Goal: Transaction & Acquisition: Download file/media

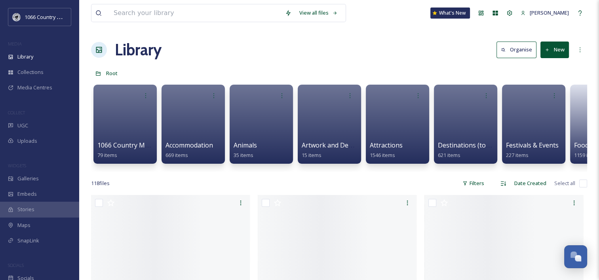
scroll to position [1157, 0]
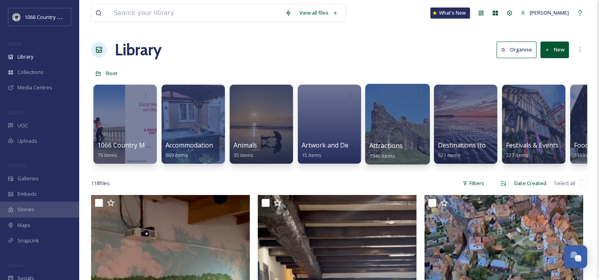
click at [400, 127] on div at bounding box center [397, 124] width 65 height 81
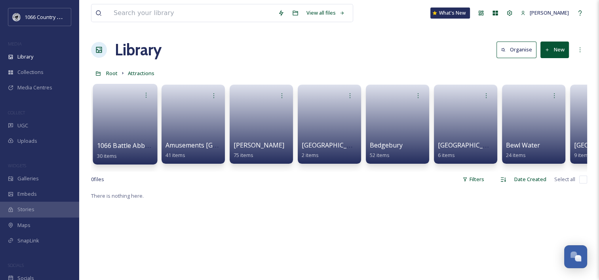
click at [119, 118] on link at bounding box center [125, 122] width 57 height 38
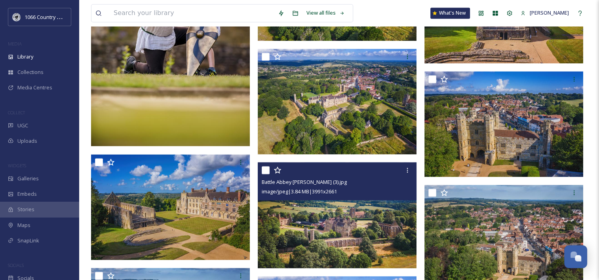
scroll to position [1347, 0]
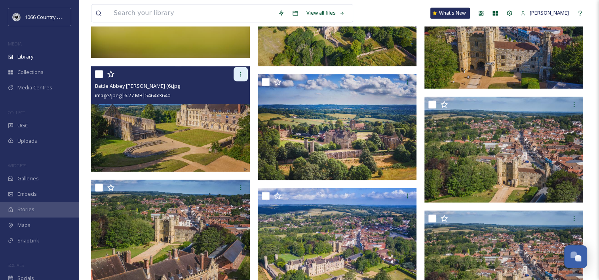
click at [238, 73] on icon at bounding box center [241, 74] width 6 height 6
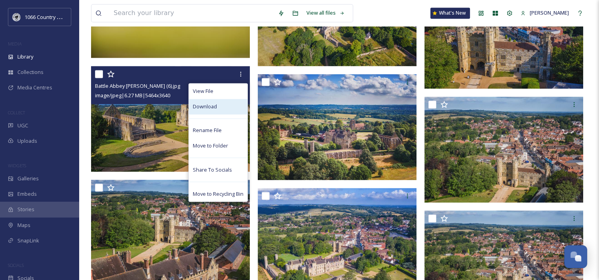
click at [218, 106] on div "Download" at bounding box center [218, 106] width 59 height 15
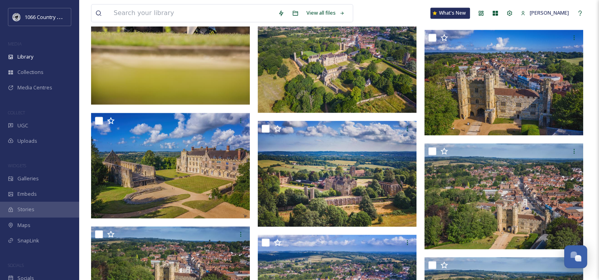
scroll to position [1228, 0]
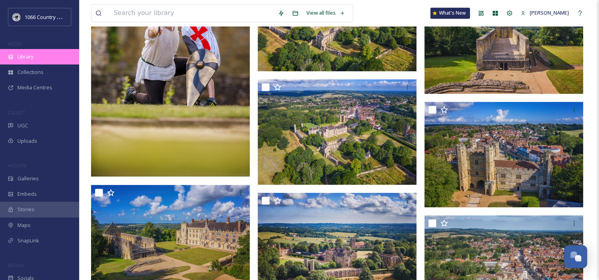
click at [44, 50] on div "Library" at bounding box center [39, 56] width 79 height 15
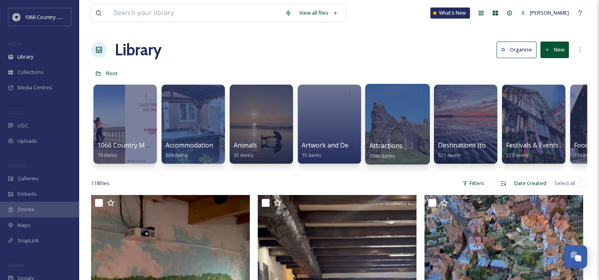
click at [389, 109] on div at bounding box center [397, 124] width 65 height 81
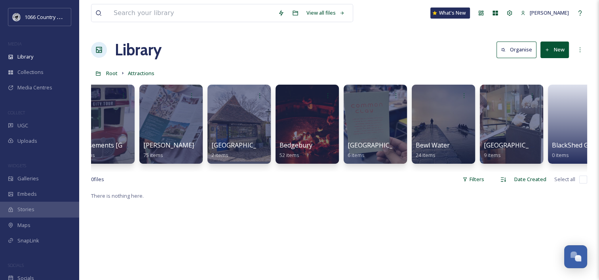
scroll to position [0, 97]
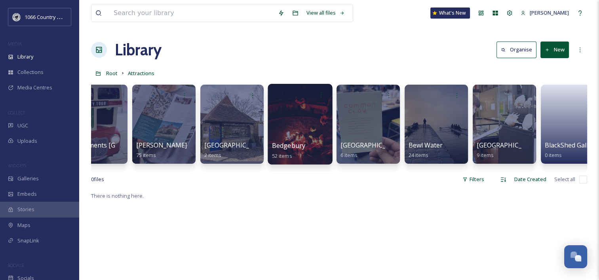
click at [291, 99] on div at bounding box center [300, 95] width 57 height 15
click at [300, 124] on div at bounding box center [300, 124] width 65 height 81
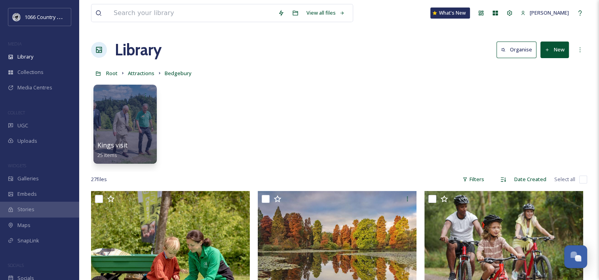
click at [246, 137] on div "Kings visit 25 items" at bounding box center [339, 126] width 496 height 91
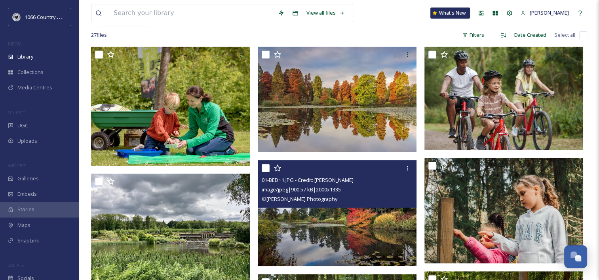
scroll to position [158, 0]
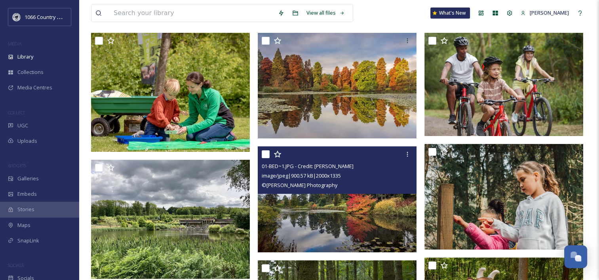
click at [347, 222] on img at bounding box center [337, 200] width 159 height 106
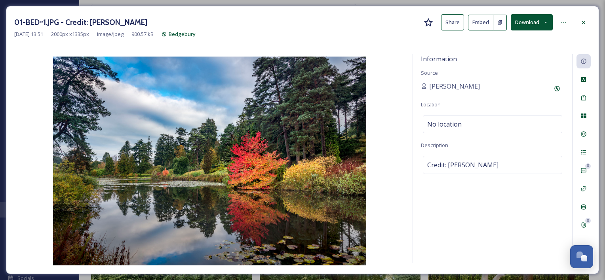
click at [544, 25] on button "Download" at bounding box center [532, 22] width 42 height 16
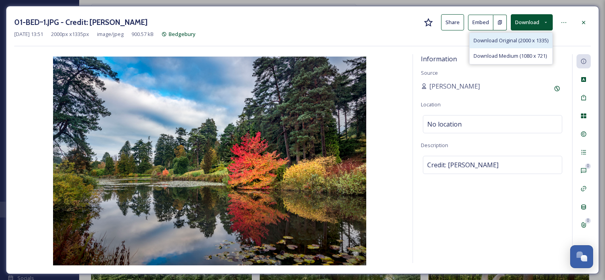
click at [510, 43] on span "Download Original (2000 x 1335)" at bounding box center [511, 41] width 75 height 8
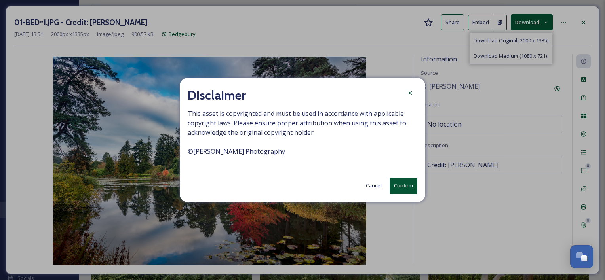
click at [404, 184] on button "Confirm" at bounding box center [404, 186] width 28 height 16
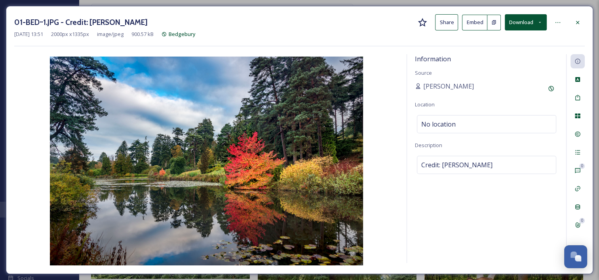
click at [584, 30] on div "[DATE] 13:51 2000 px x 1335 px image/jpeg 900.57 kB Bedgebury" at bounding box center [299, 34] width 571 height 8
click at [581, 24] on div at bounding box center [578, 22] width 14 height 14
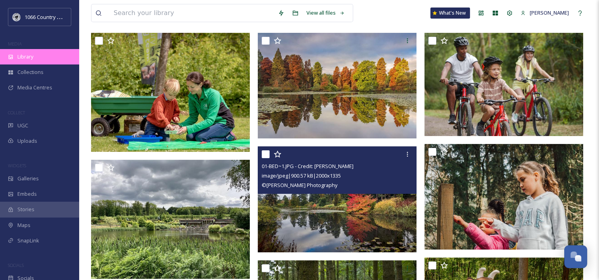
click at [43, 55] on div "Library" at bounding box center [39, 56] width 79 height 15
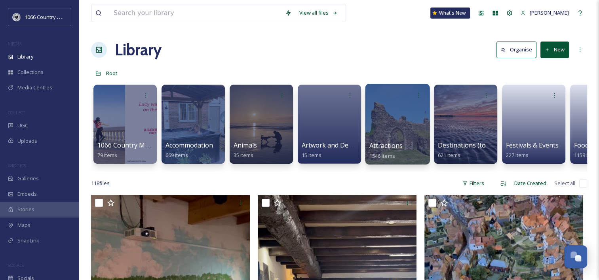
click at [398, 118] on div at bounding box center [397, 124] width 65 height 81
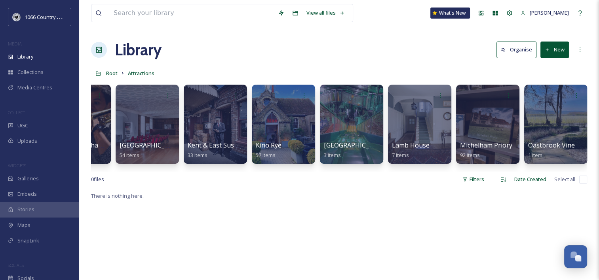
scroll to position [0, 1839]
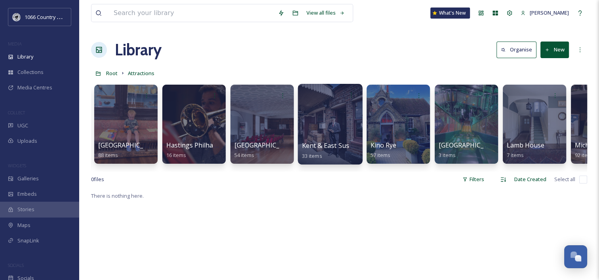
click at [307, 103] on div at bounding box center [330, 124] width 65 height 81
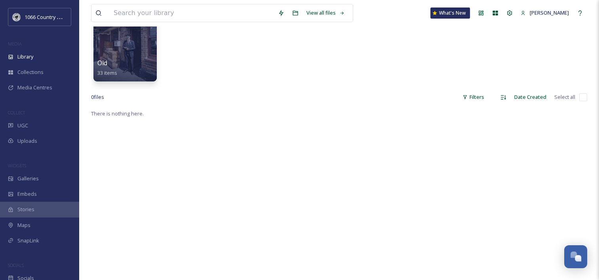
scroll to position [40, 0]
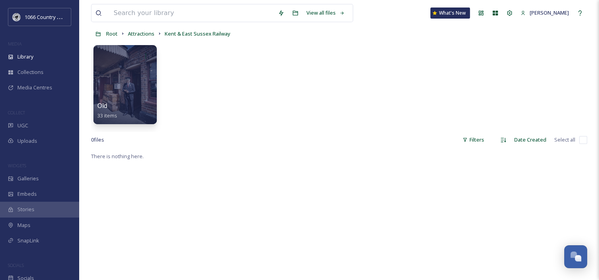
click at [206, 141] on div "0 file s Filters Date Created Select all" at bounding box center [339, 139] width 496 height 15
click at [152, 95] on div at bounding box center [125, 84] width 65 height 81
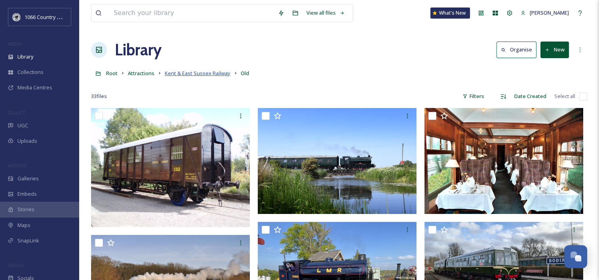
click at [192, 73] on span "Kent & East Sussex Railway" at bounding box center [198, 73] width 66 height 7
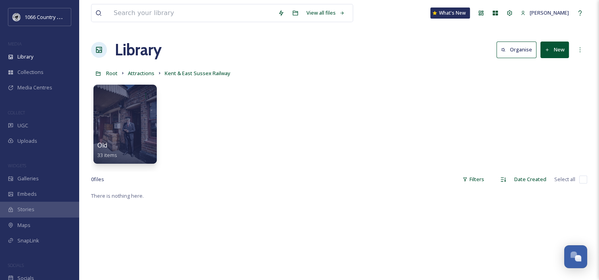
click at [560, 49] on button "New" at bounding box center [555, 50] width 29 height 16
click at [551, 69] on span "File Upload" at bounding box center [551, 69] width 26 height 8
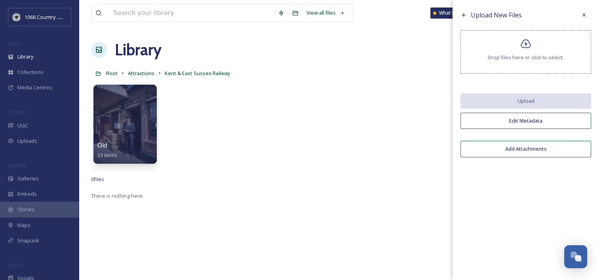
click at [501, 63] on div "Drop files here or click to select." at bounding box center [526, 52] width 131 height 44
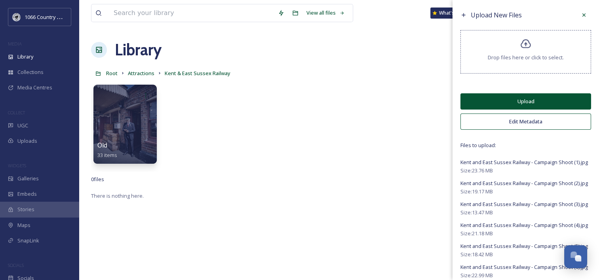
click at [507, 125] on button "Edit Metadata" at bounding box center [526, 122] width 131 height 16
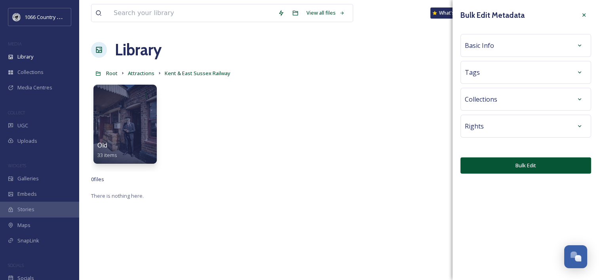
click at [500, 44] on div "Basic Info" at bounding box center [526, 45] width 122 height 14
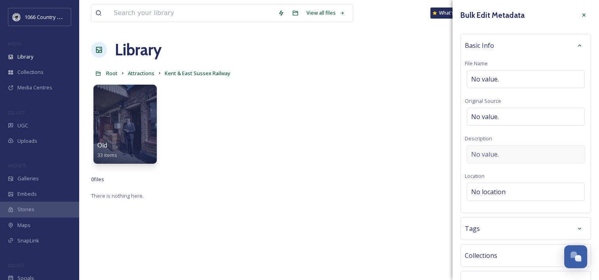
click at [493, 145] on div "No value." at bounding box center [526, 154] width 118 height 18
click at [497, 155] on textarea at bounding box center [526, 178] width 122 height 66
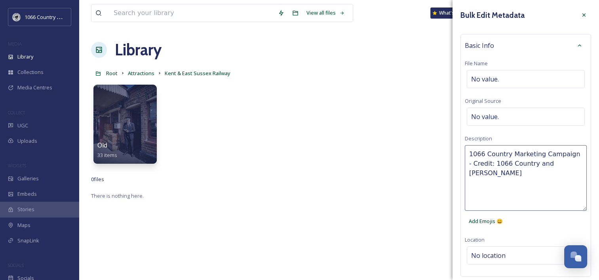
click at [469, 162] on textarea "1066 Country Marketing Campaign - Credit: 1066 Country and [PERSON_NAME]" at bounding box center [526, 178] width 122 height 66
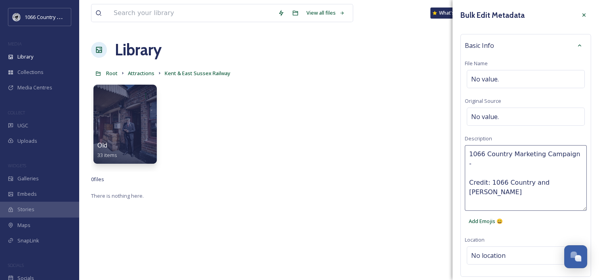
type textarea "1066 Country Marketing Campaign - Credit: 1066 Country and [PERSON_NAME]"
click at [546, 226] on div "1066 Country Marketing Campaign - Credit: 1066 Country and [PERSON_NAME] Add Em…" at bounding box center [526, 187] width 122 height 84
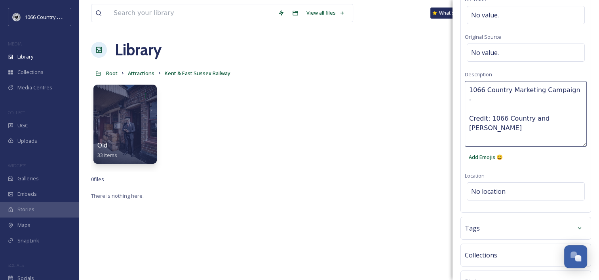
scroll to position [120, 0]
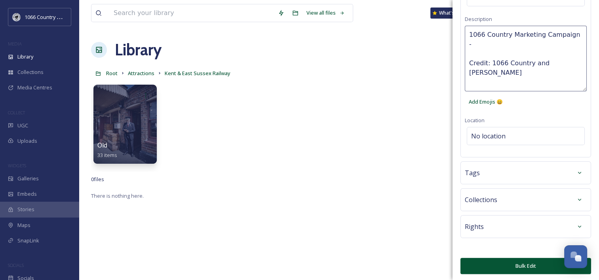
click at [492, 265] on button "Bulk Edit" at bounding box center [526, 266] width 131 height 16
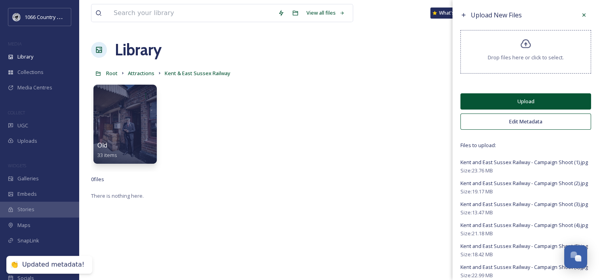
click at [515, 99] on button "Upload" at bounding box center [526, 101] width 131 height 16
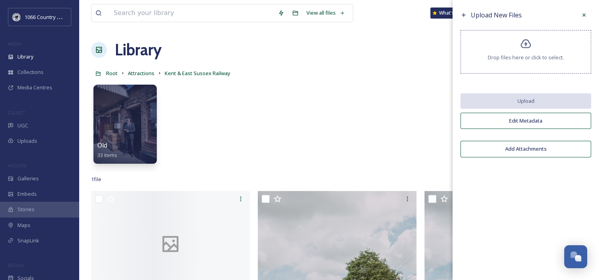
click at [582, 12] on icon at bounding box center [584, 15] width 6 height 6
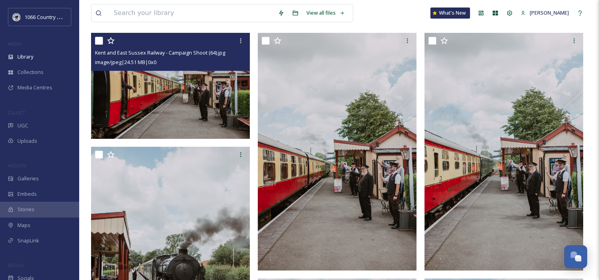
scroll to position [119, 0]
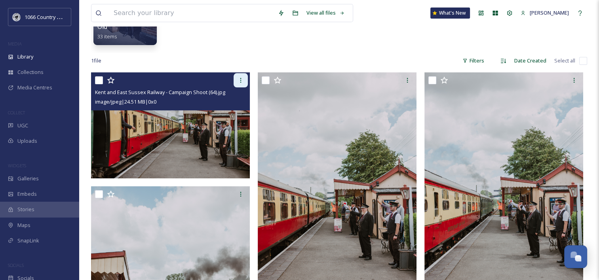
click at [244, 83] on div at bounding box center [241, 80] width 14 height 14
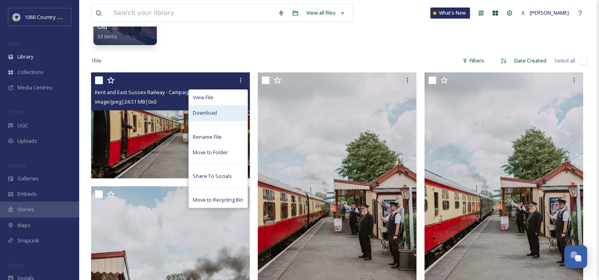
click at [216, 116] on span "Download" at bounding box center [205, 113] width 24 height 8
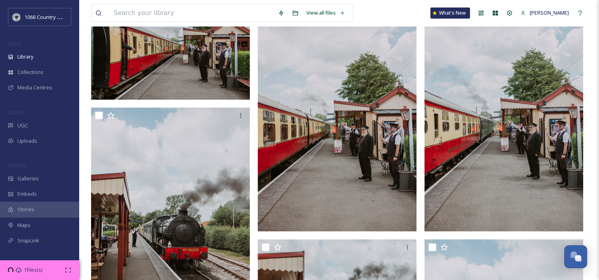
scroll to position [356, 0]
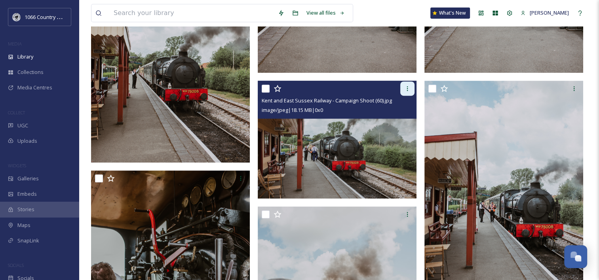
click at [406, 87] on icon at bounding box center [407, 89] width 6 height 6
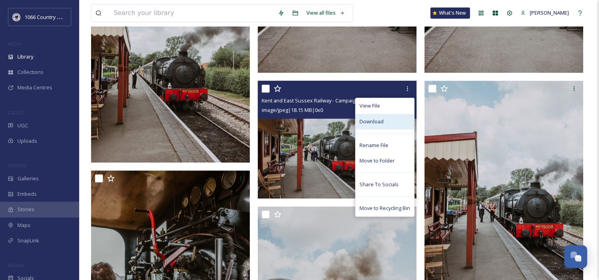
click at [374, 120] on span "Download" at bounding box center [372, 122] width 24 height 8
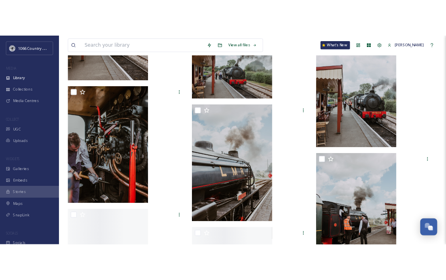
scroll to position [322, 0]
